Goal: Task Accomplishment & Management: Complete application form

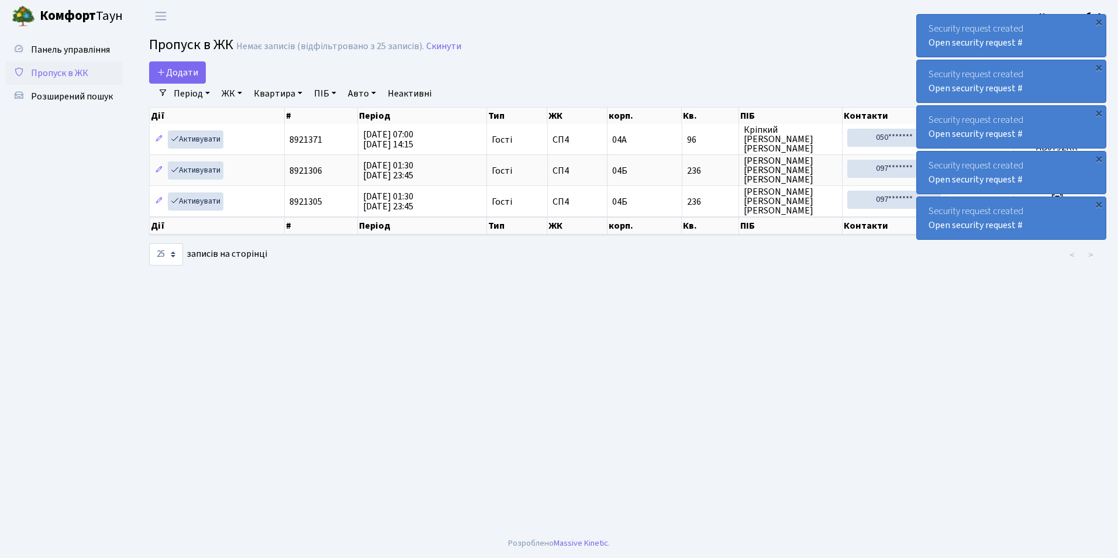
select select "25"
click at [192, 65] on link "Додати" at bounding box center [177, 72] width 57 height 22
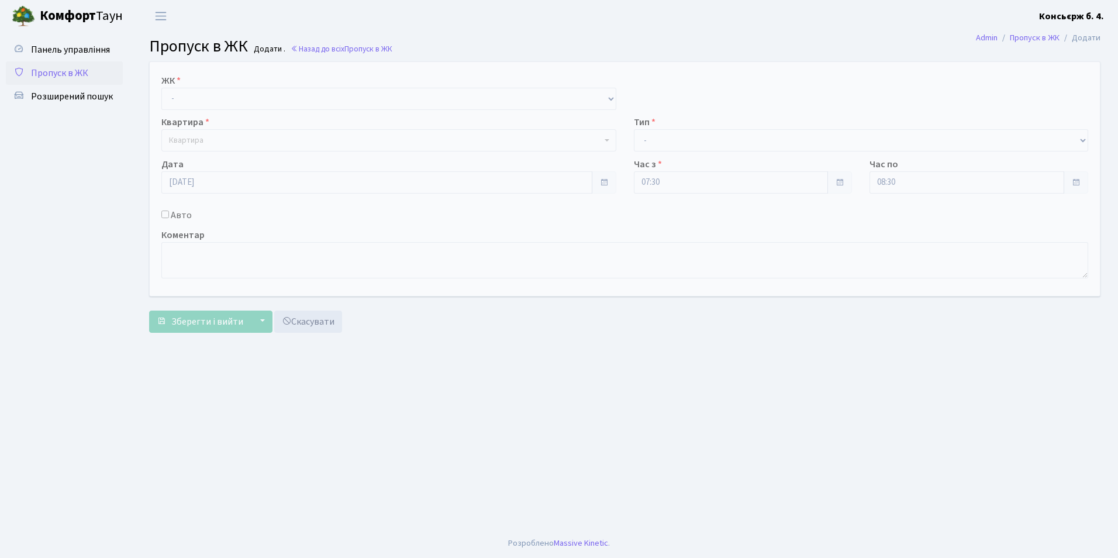
click at [209, 115] on div "Квартира Квартира" at bounding box center [389, 133] width 473 height 36
click at [209, 102] on select "- СП4, Столичне шосе, 5" at bounding box center [388, 99] width 455 height 22
select select "325"
click at [161, 88] on select "- СП4, Столичне шосе, 5" at bounding box center [388, 99] width 455 height 22
select select
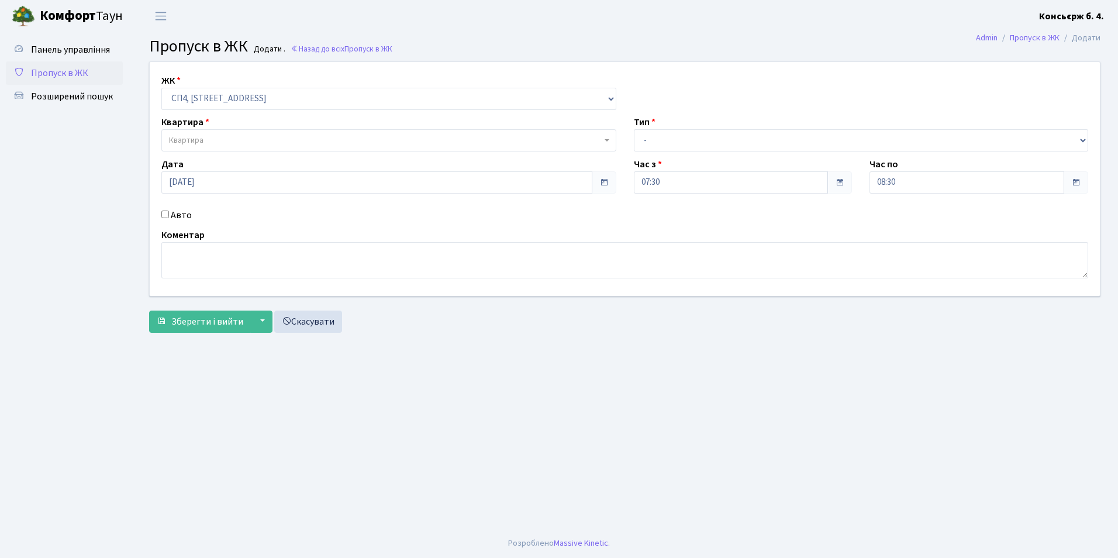
click at [213, 142] on span "Квартира" at bounding box center [385, 141] width 433 height 12
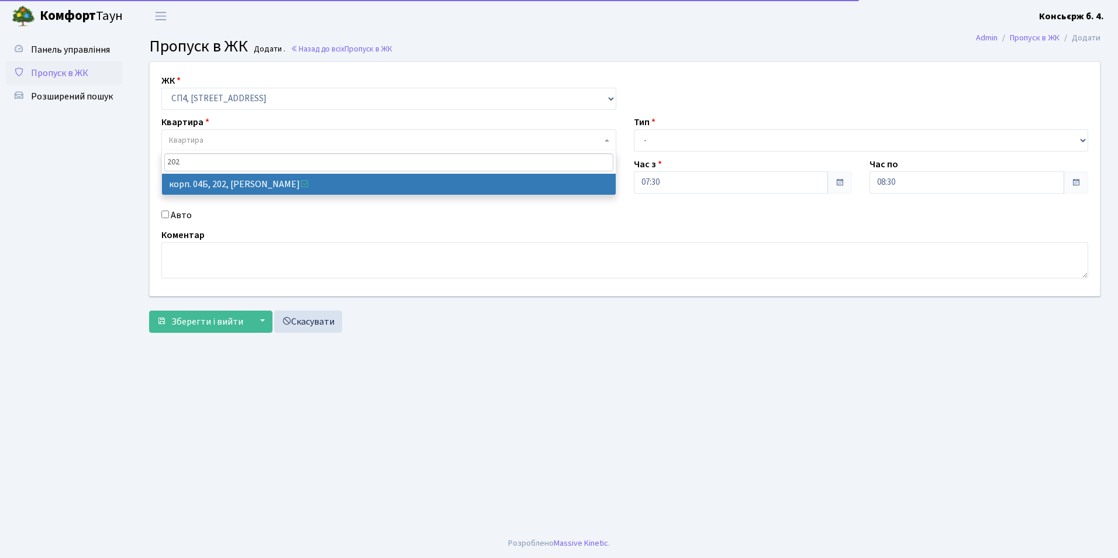
type input "202"
select select "21230"
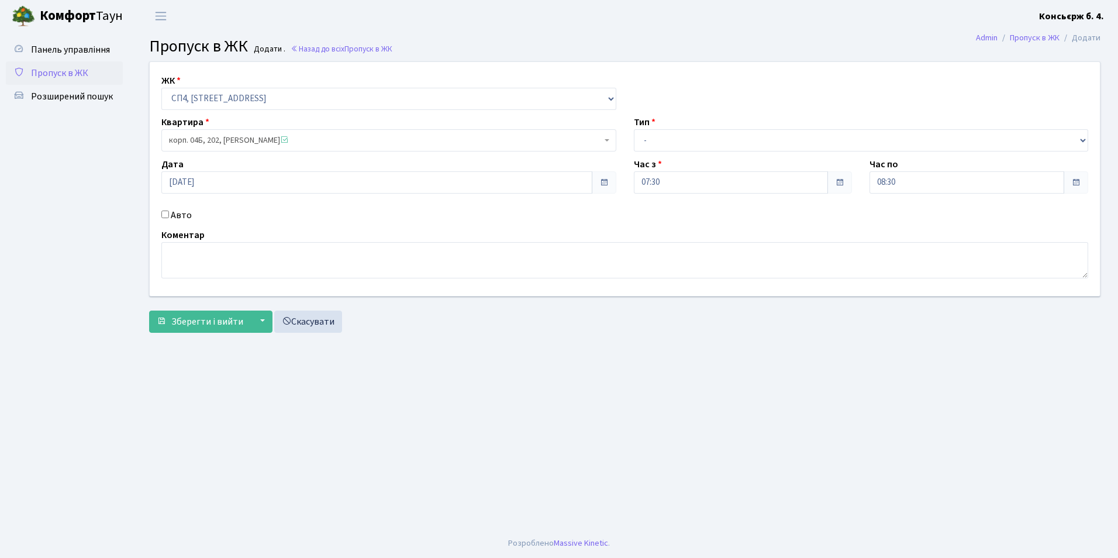
click at [161, 209] on div "Авто" at bounding box center [389, 215] width 473 height 14
click at [166, 215] on input "Авто" at bounding box center [165, 215] width 8 height 8
checkbox input "true"
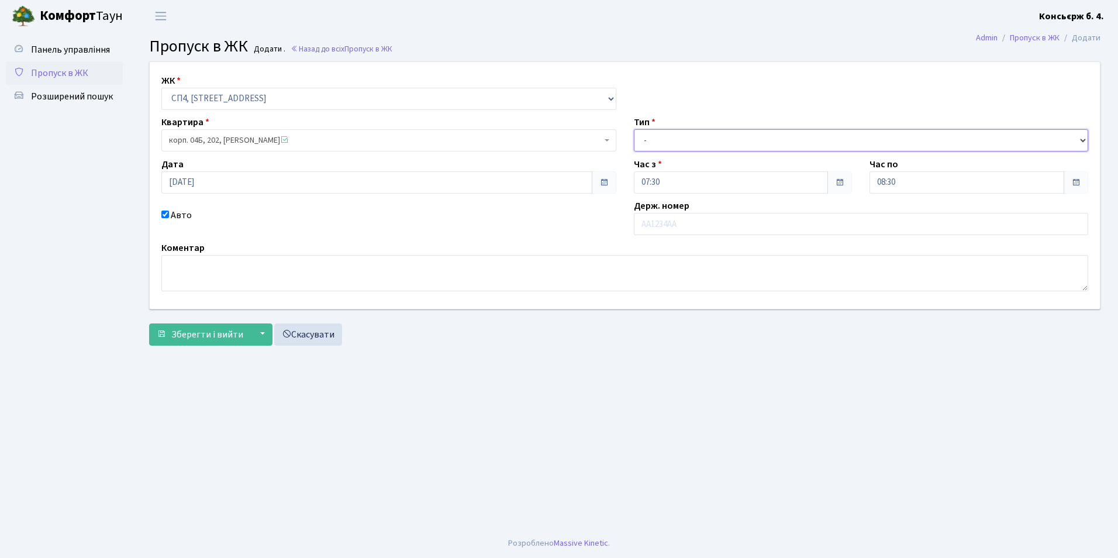
click at [656, 146] on select "- Доставка Таксі Гості Сервіс" at bounding box center [861, 140] width 455 height 22
select select "1"
click at [634, 129] on select "- Доставка Таксі Гості Сервіс" at bounding box center [861, 140] width 455 height 22
click at [657, 229] on input "text" at bounding box center [861, 224] width 455 height 22
type input "КА4219МО"
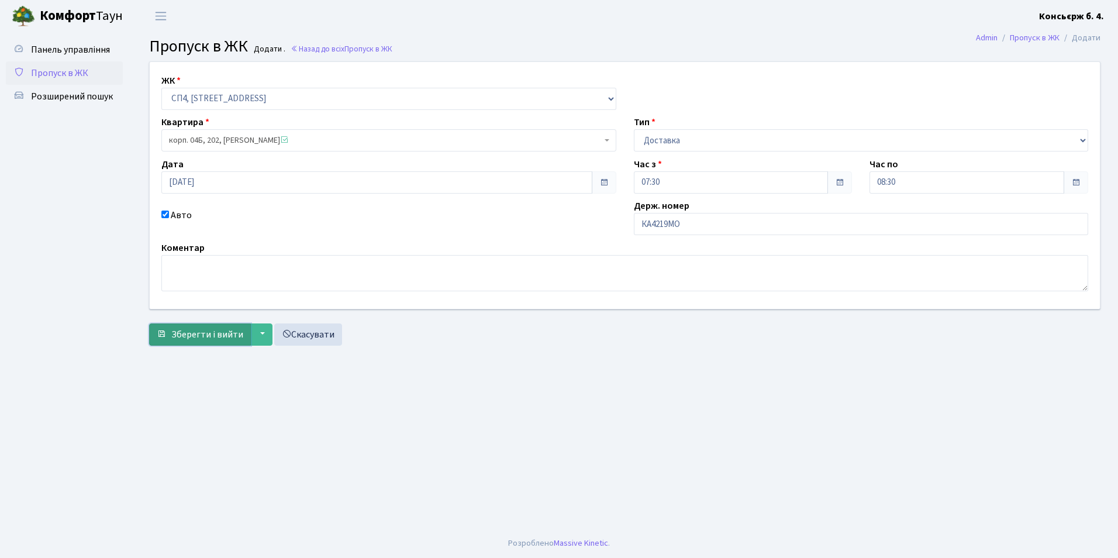
click at [196, 335] on span "Зберегти і вийти" at bounding box center [207, 334] width 72 height 13
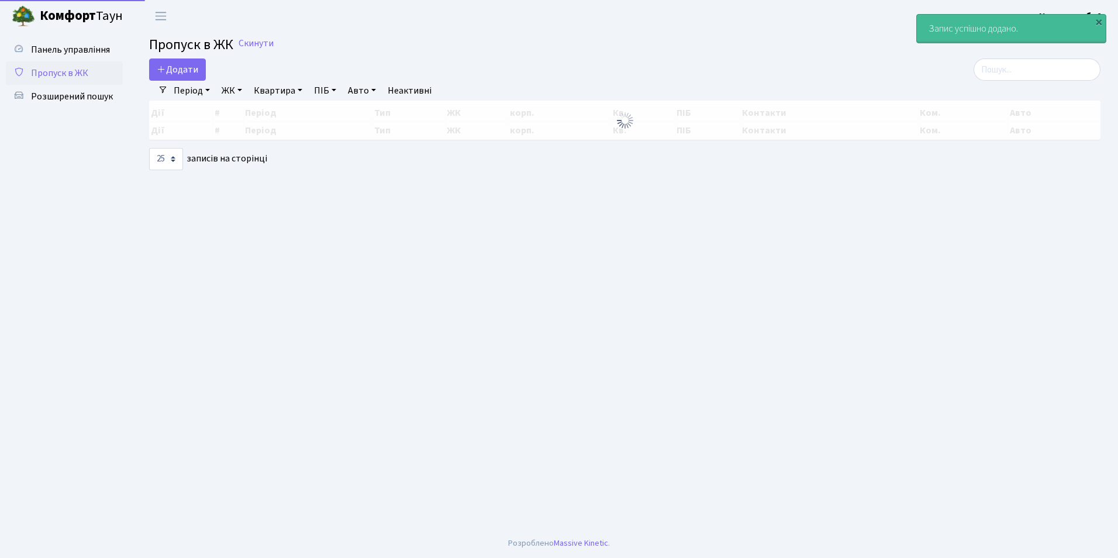
select select "25"
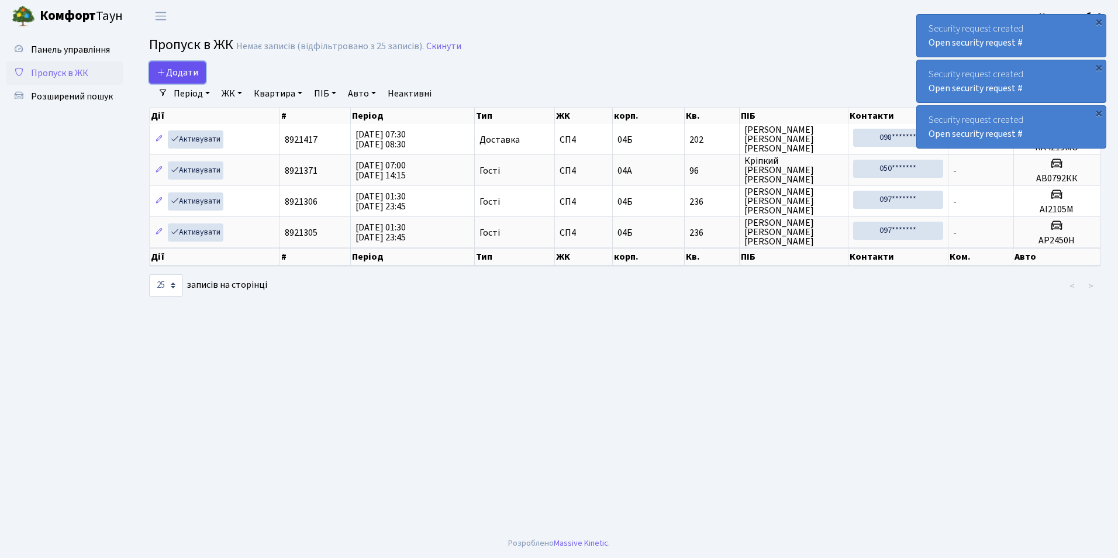
click at [170, 63] on link "Додати" at bounding box center [177, 72] width 57 height 22
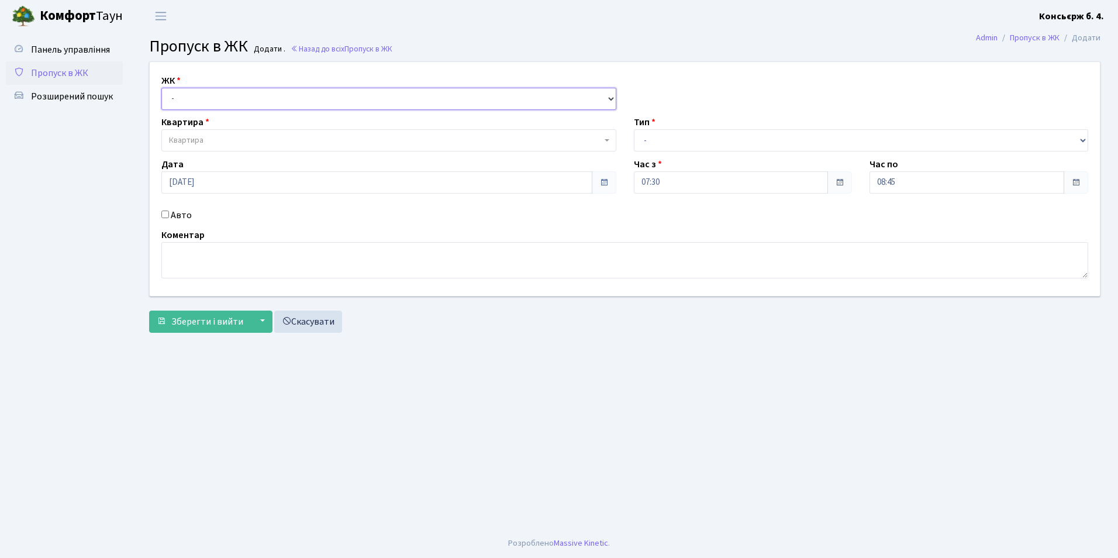
click at [173, 98] on select "- СП4, Столичне шосе, 5" at bounding box center [388, 99] width 455 height 22
click at [161, 88] on select "- СП4, Столичне шосе, 5" at bounding box center [388, 99] width 455 height 22
click at [189, 103] on select "- СП4, Столичне шосе, 5" at bounding box center [388, 99] width 455 height 22
select select "325"
click at [161, 88] on select "- СП4, Столичне шосе, 5" at bounding box center [388, 99] width 455 height 22
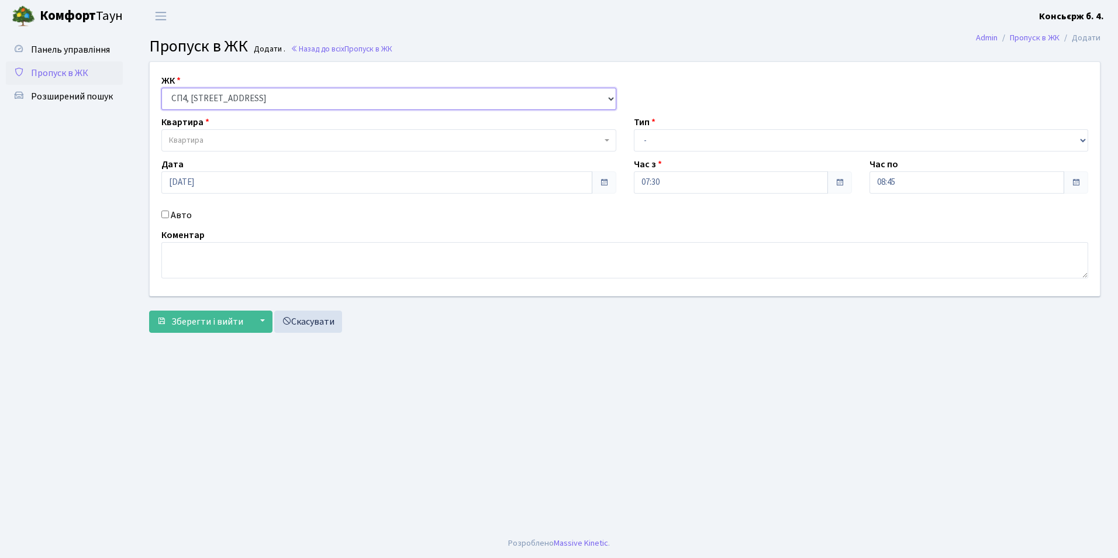
select select
click at [190, 139] on span "Квартира" at bounding box center [186, 141] width 35 height 12
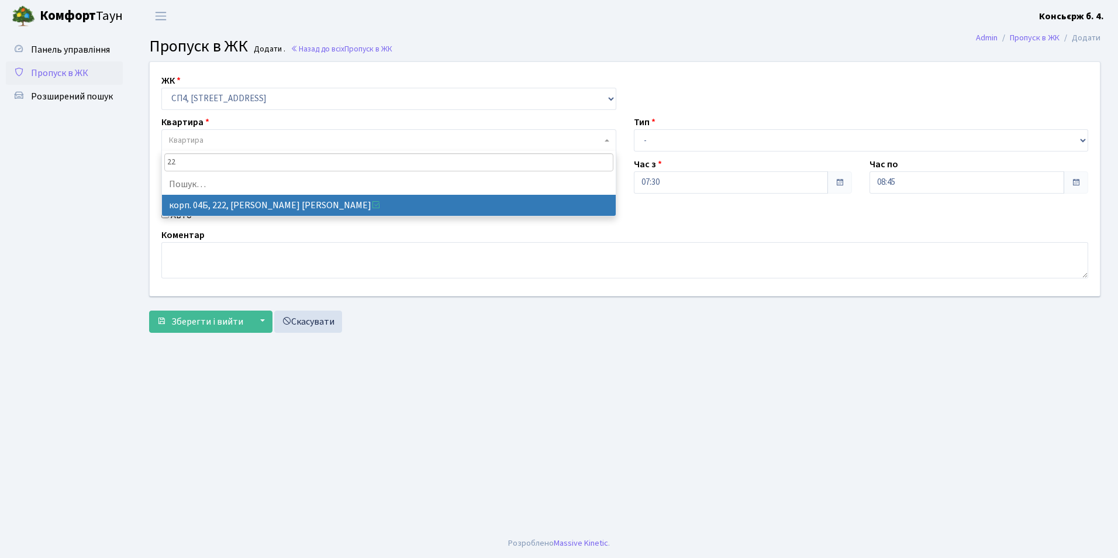
type input "2"
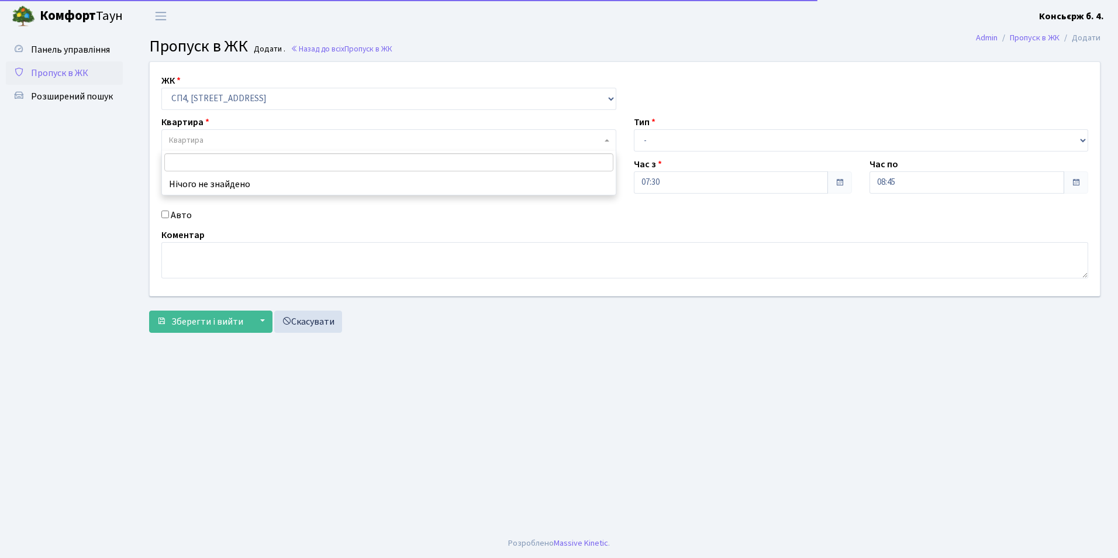
click at [120, 79] on link "Пропуск в ЖК" at bounding box center [64, 72] width 117 height 23
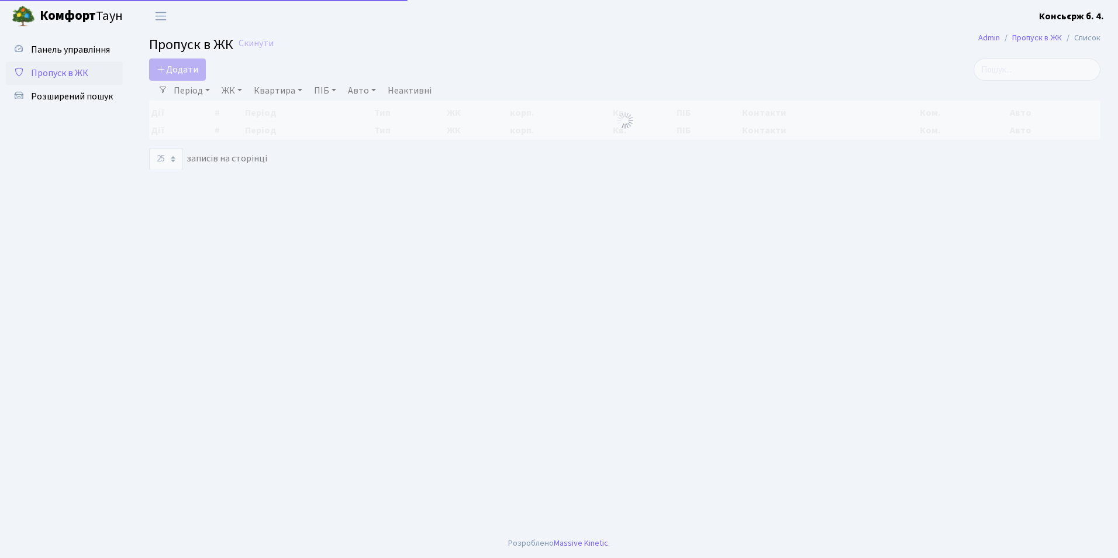
select select "25"
